Goal: Check status

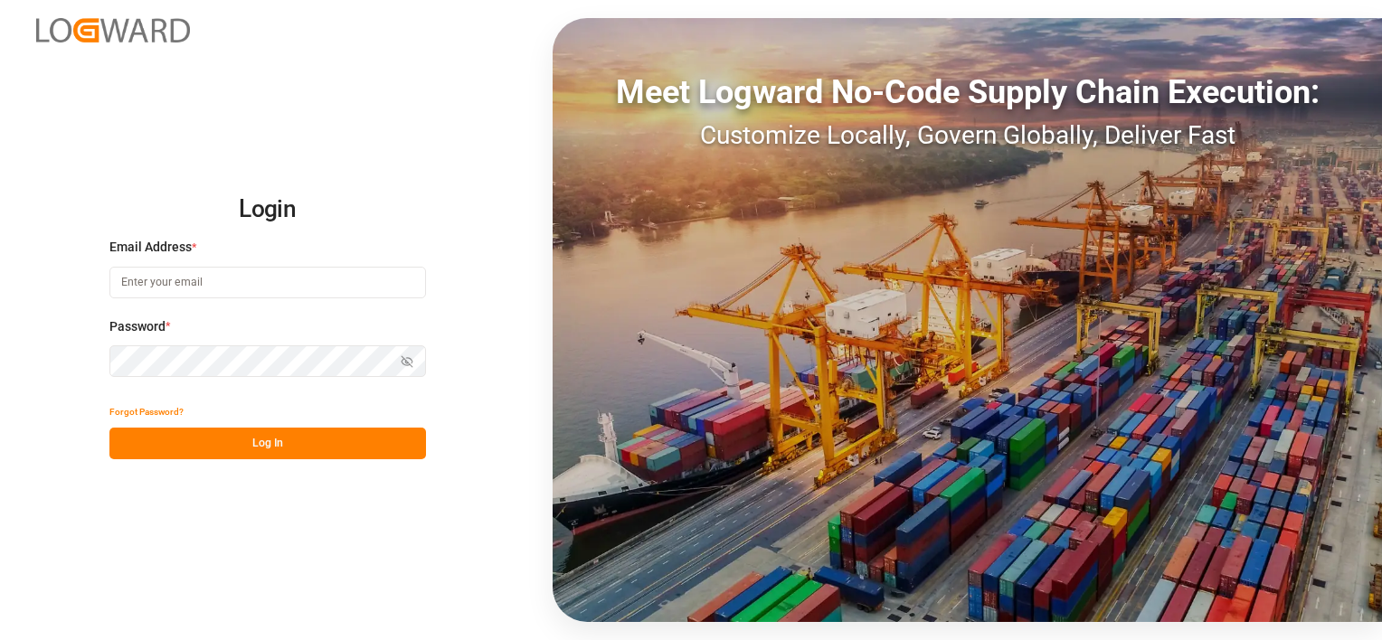
type input "[EMAIL_ADDRESS][PERSON_NAME][DOMAIN_NAME]"
click at [314, 436] on button "Log In" at bounding box center [267, 444] width 317 height 32
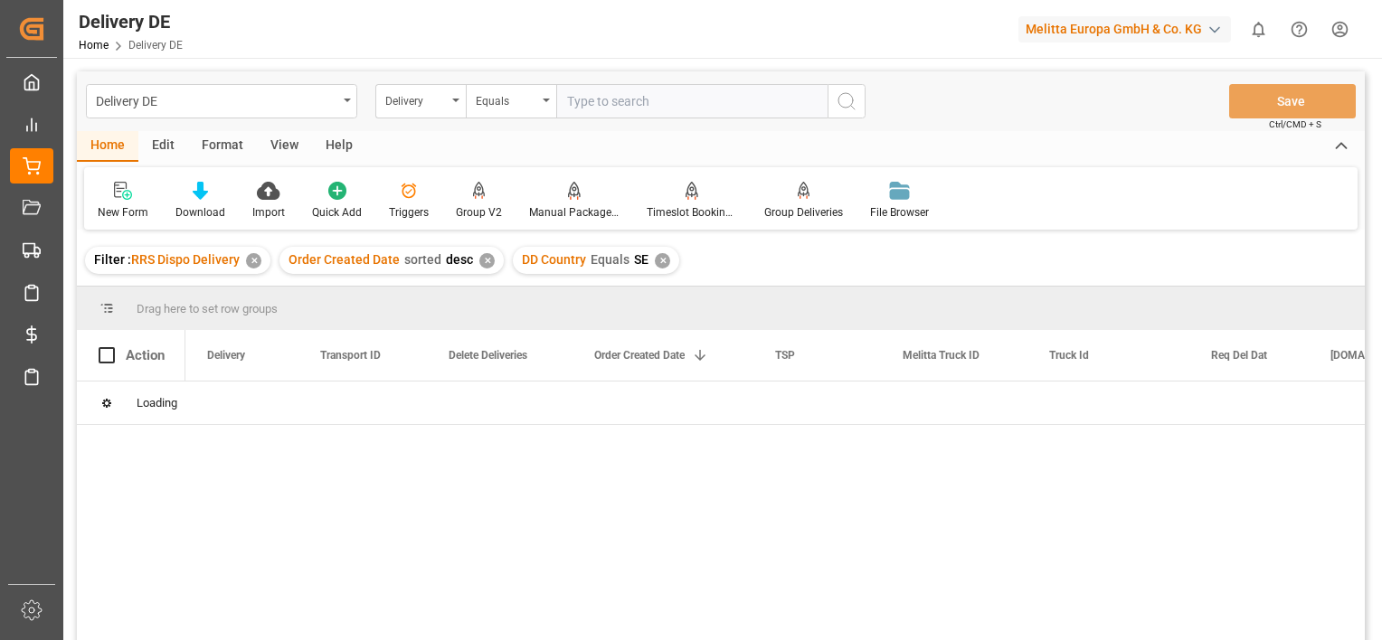
click at [255, 261] on div "✕" at bounding box center [253, 260] width 15 height 15
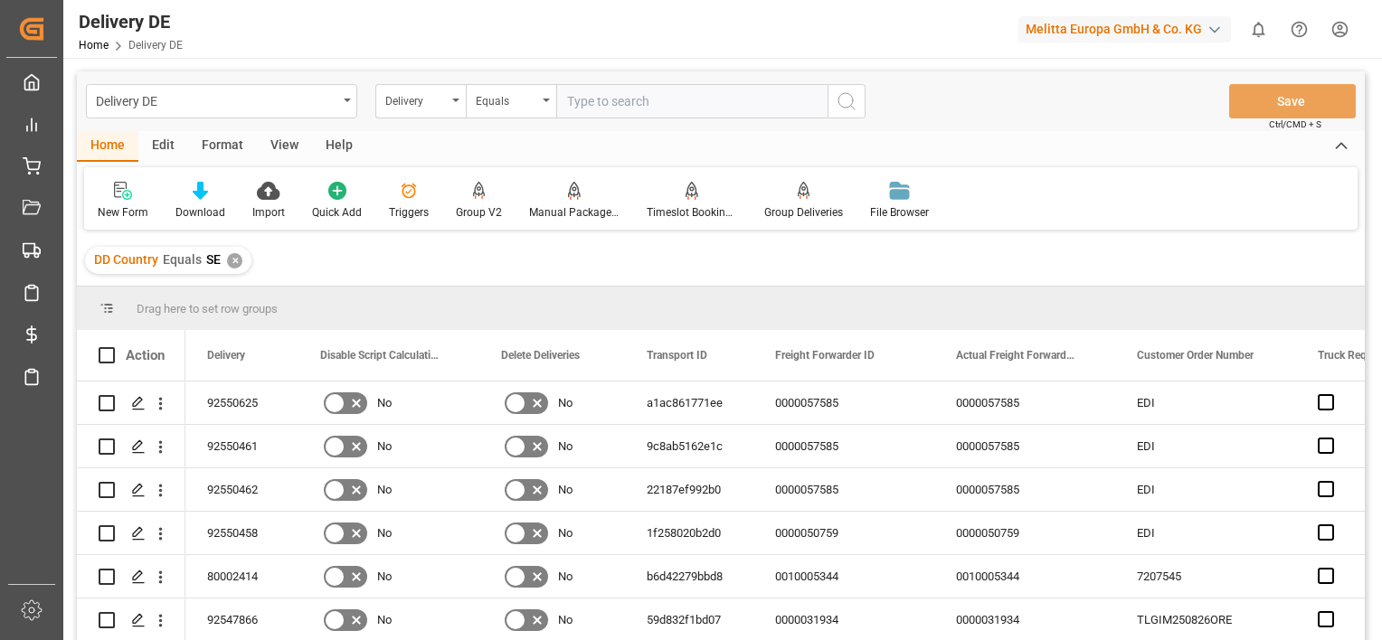
click at [664, 105] on input "text" at bounding box center [691, 101] width 271 height 34
paste input "92551031"
type input "92551031"
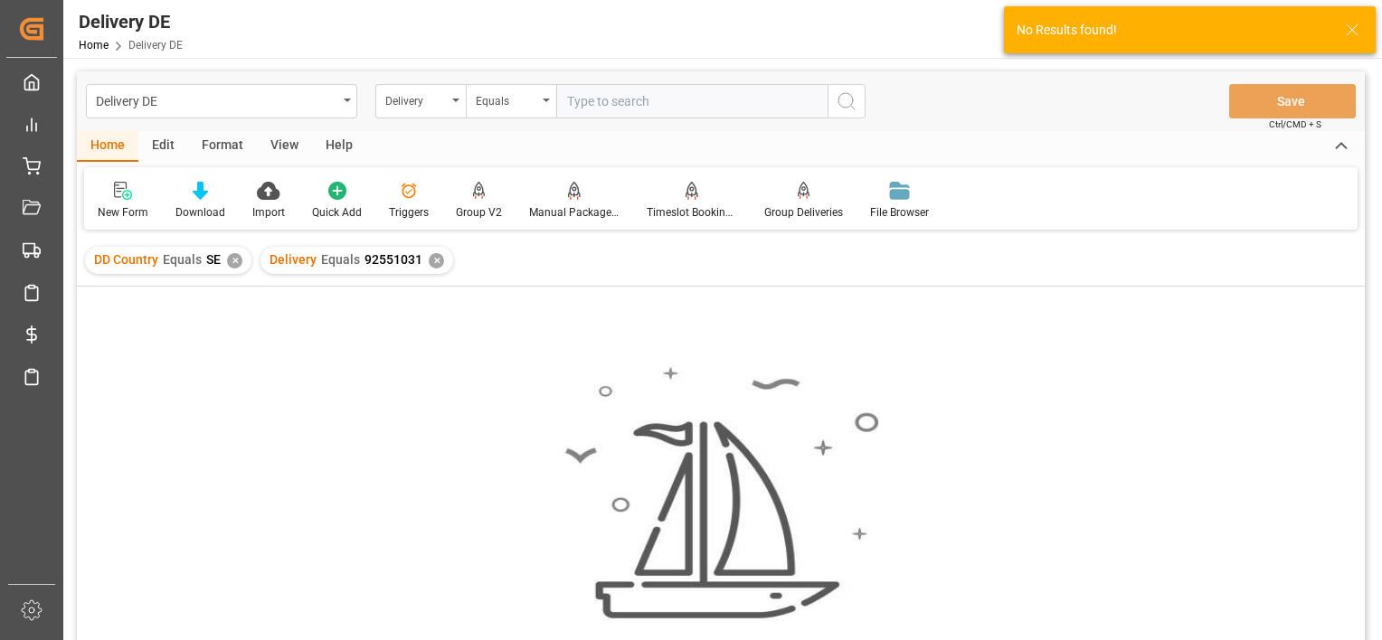
click at [235, 268] on div "✕" at bounding box center [234, 260] width 15 height 15
